Goal: Information Seeking & Learning: Learn about a topic

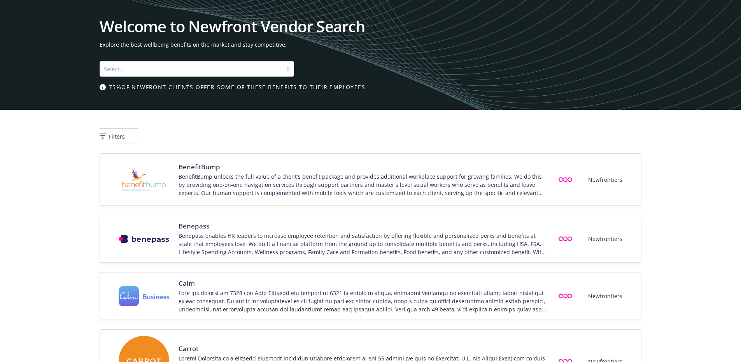
click at [239, 24] on h1 "Welcome to Newfront Vendor Search" at bounding box center [371, 27] width 542 height 16
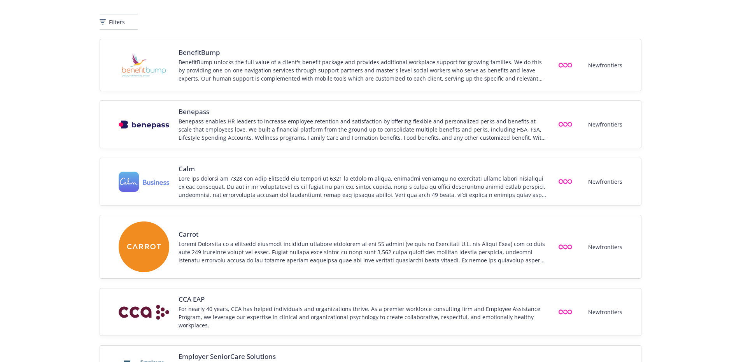
scroll to position [39, 0]
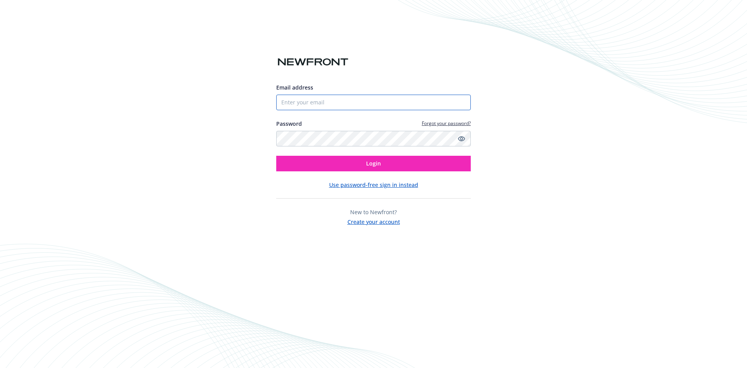
click at [291, 102] on input "Email address" at bounding box center [373, 103] width 195 height 16
type input "[EMAIL_ADDRESS][PERSON_NAME][PERSON_NAME][DOMAIN_NAME]"
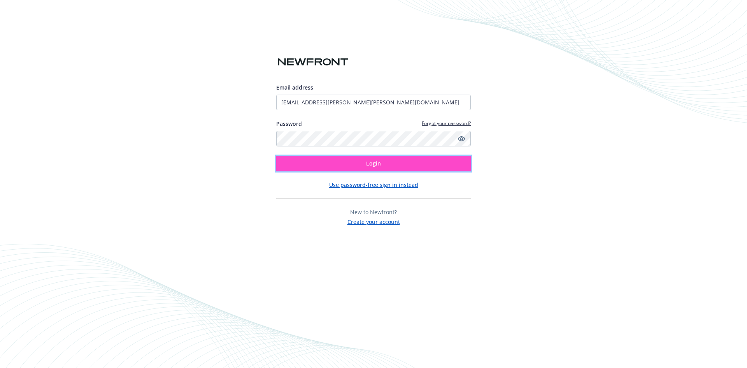
click at [372, 165] on span "Login" at bounding box center [373, 163] width 15 height 7
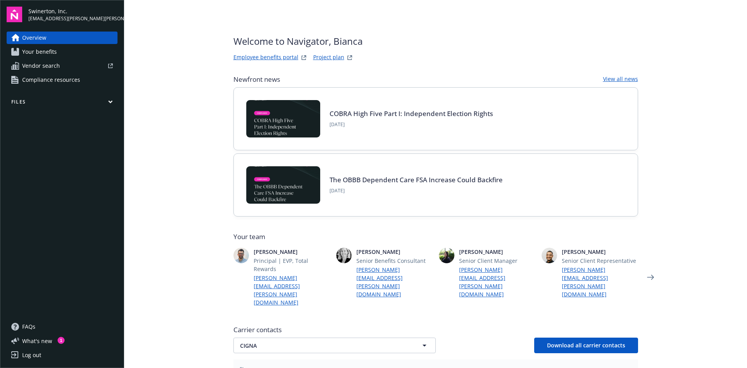
click at [48, 51] on span "Your benefits" at bounding box center [39, 52] width 35 height 12
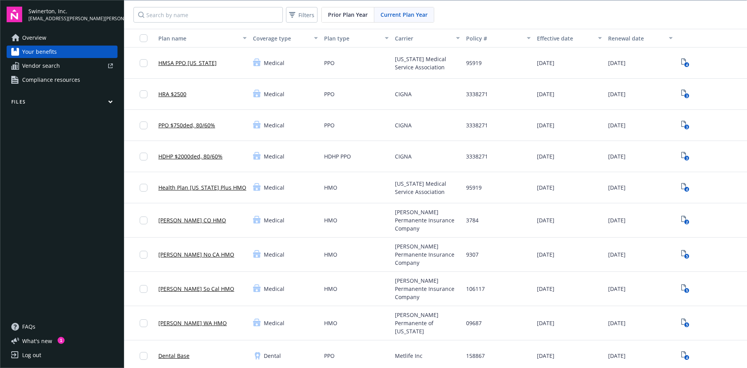
click at [52, 35] on link "Overview" at bounding box center [62, 38] width 111 height 12
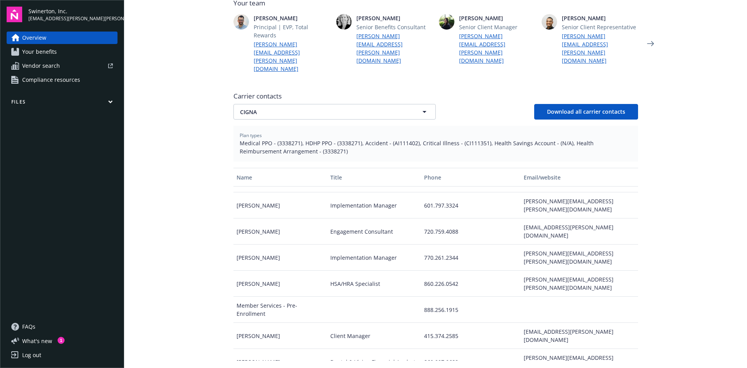
scroll to position [272, 0]
